Goal: Task Accomplishment & Management: Use online tool/utility

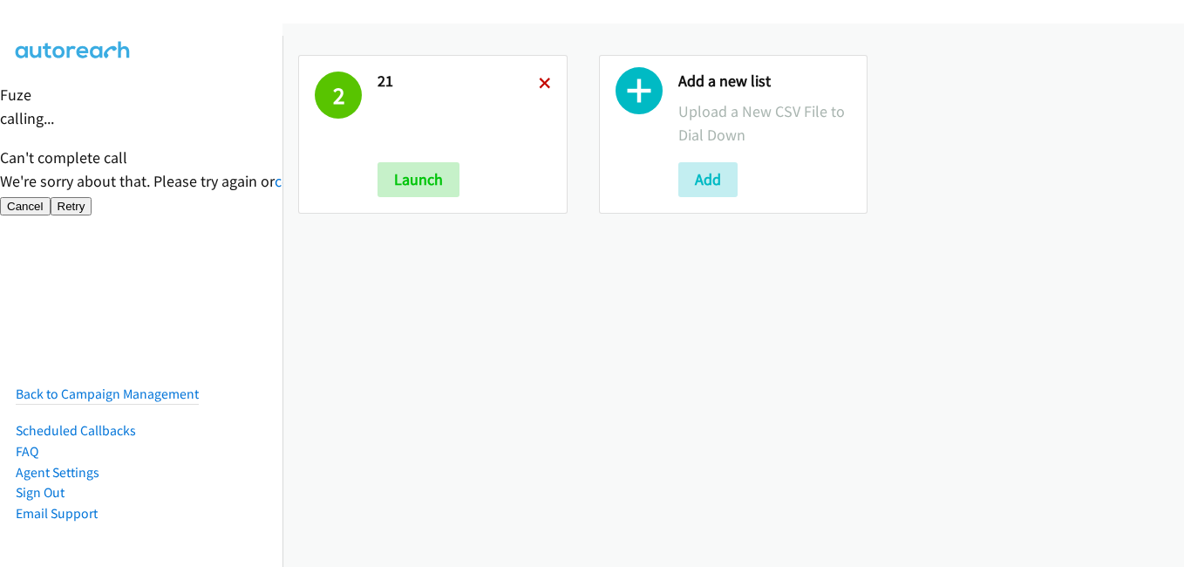
click at [544, 84] on icon at bounding box center [545, 84] width 12 height 12
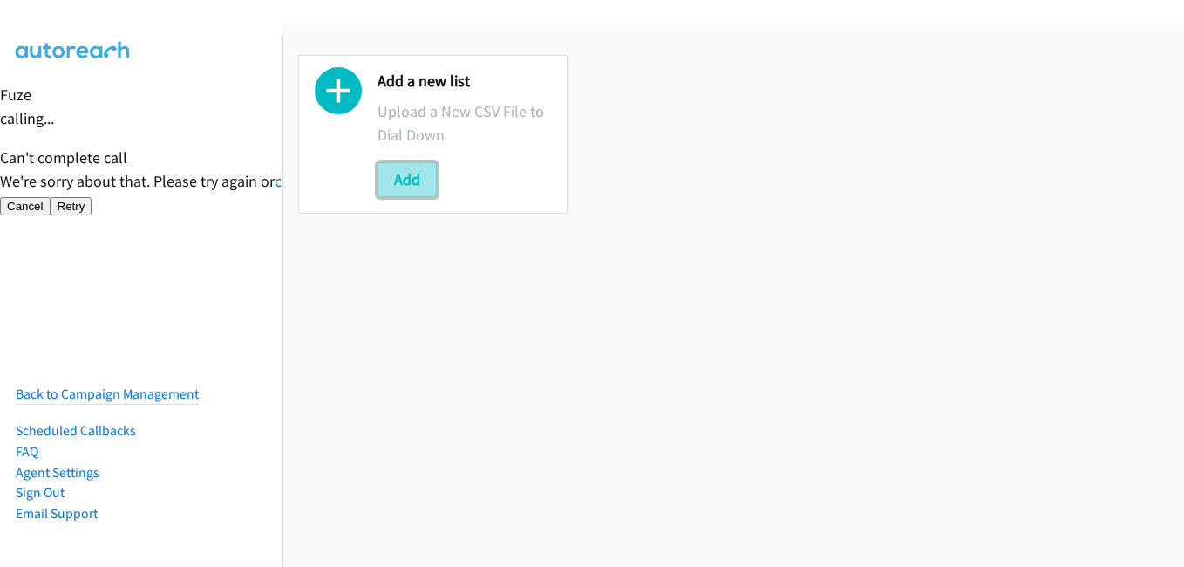
click at [415, 179] on button "Add" at bounding box center [406, 179] width 59 height 35
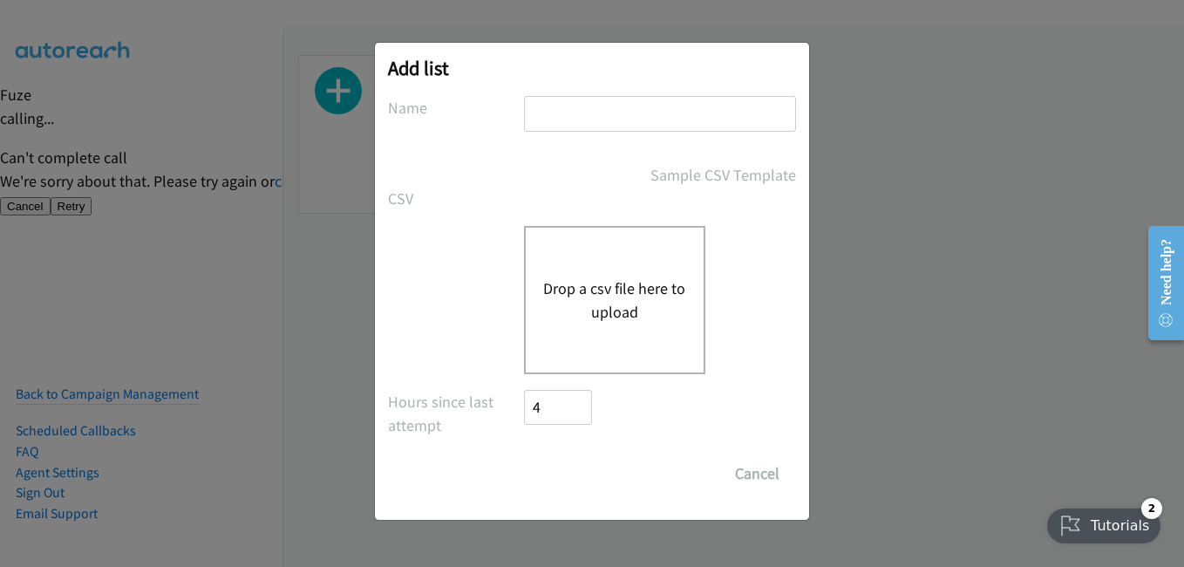
click at [601, 289] on button "Drop a csv file here to upload" at bounding box center [614, 299] width 143 height 47
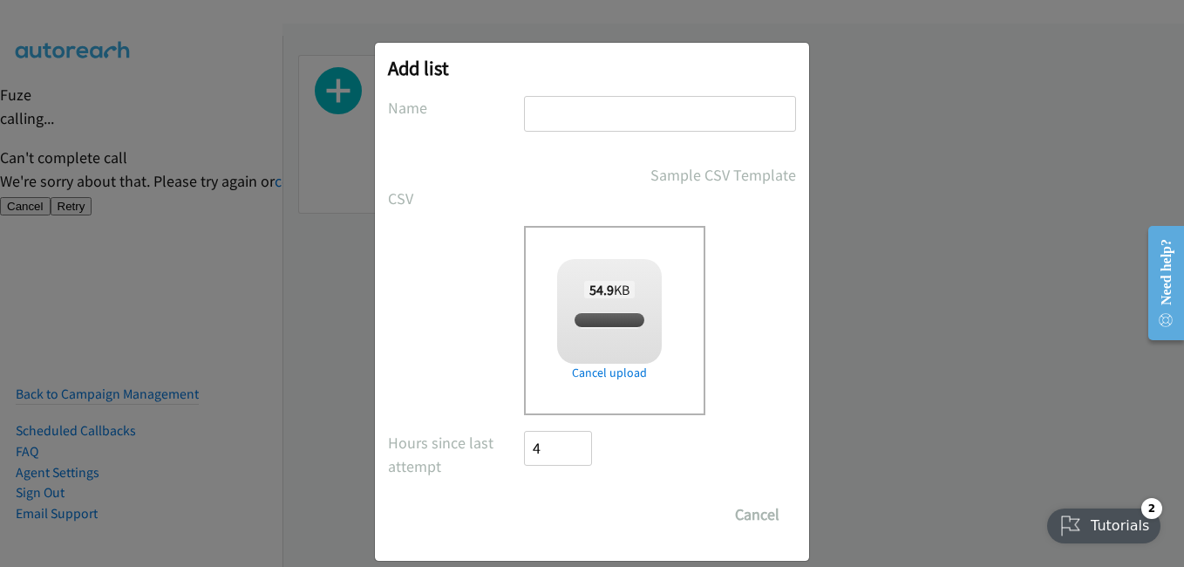
click at [583, 118] on input "text" at bounding box center [660, 114] width 272 height 36
checkbox input "true"
type input "3"
click at [582, 511] on input "Save List" at bounding box center [570, 514] width 92 height 35
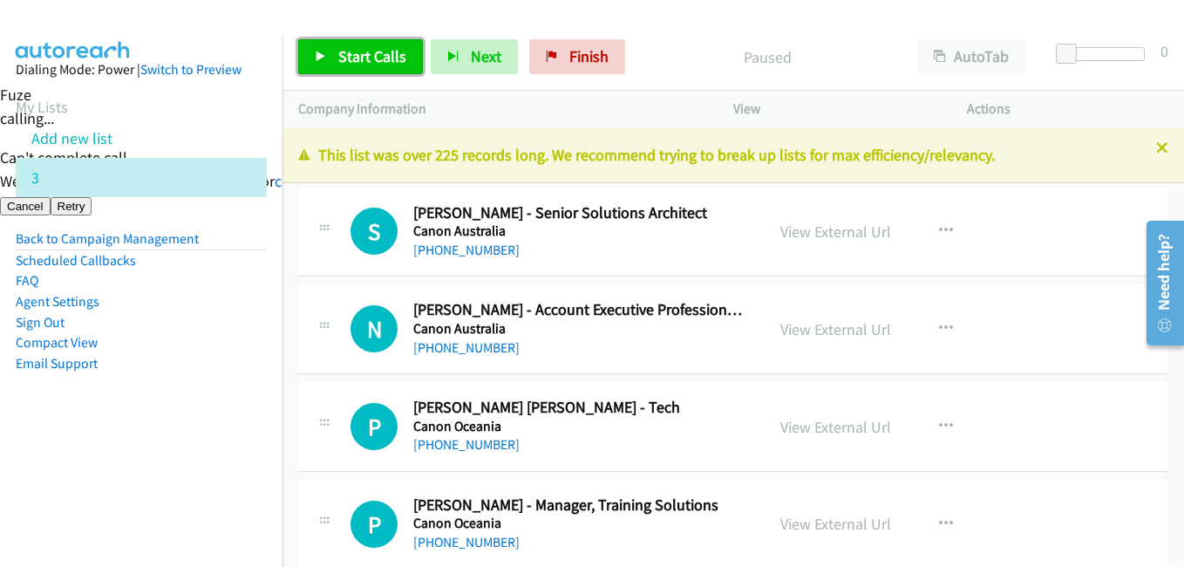
click at [388, 60] on span "Start Calls" at bounding box center [372, 56] width 68 height 20
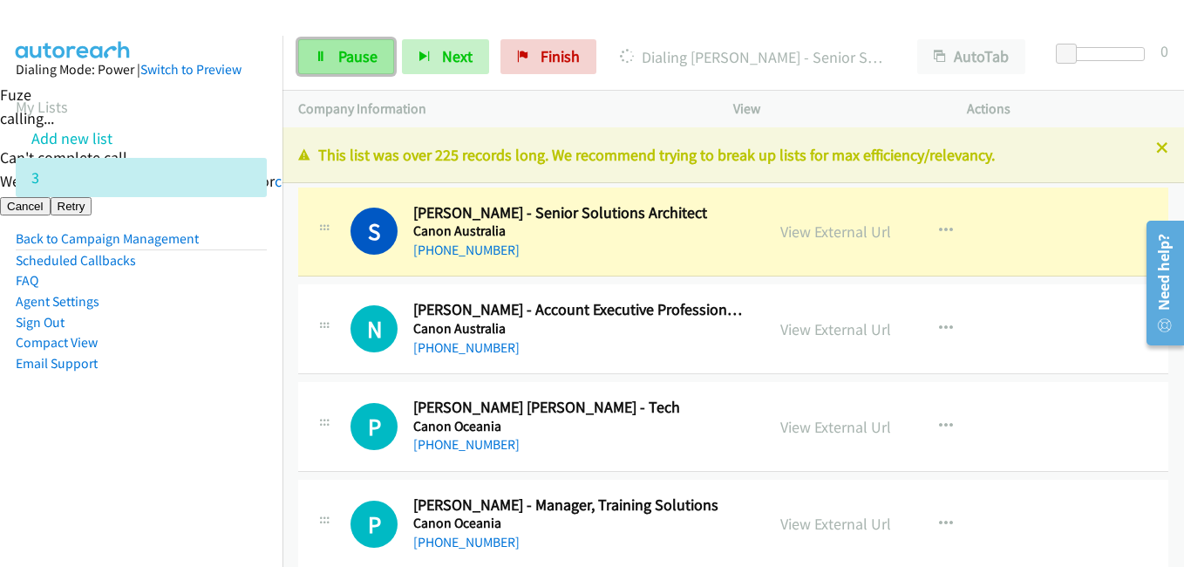
click at [357, 58] on span "Pause" at bounding box center [357, 56] width 39 height 20
